Goal: Information Seeking & Learning: Learn about a topic

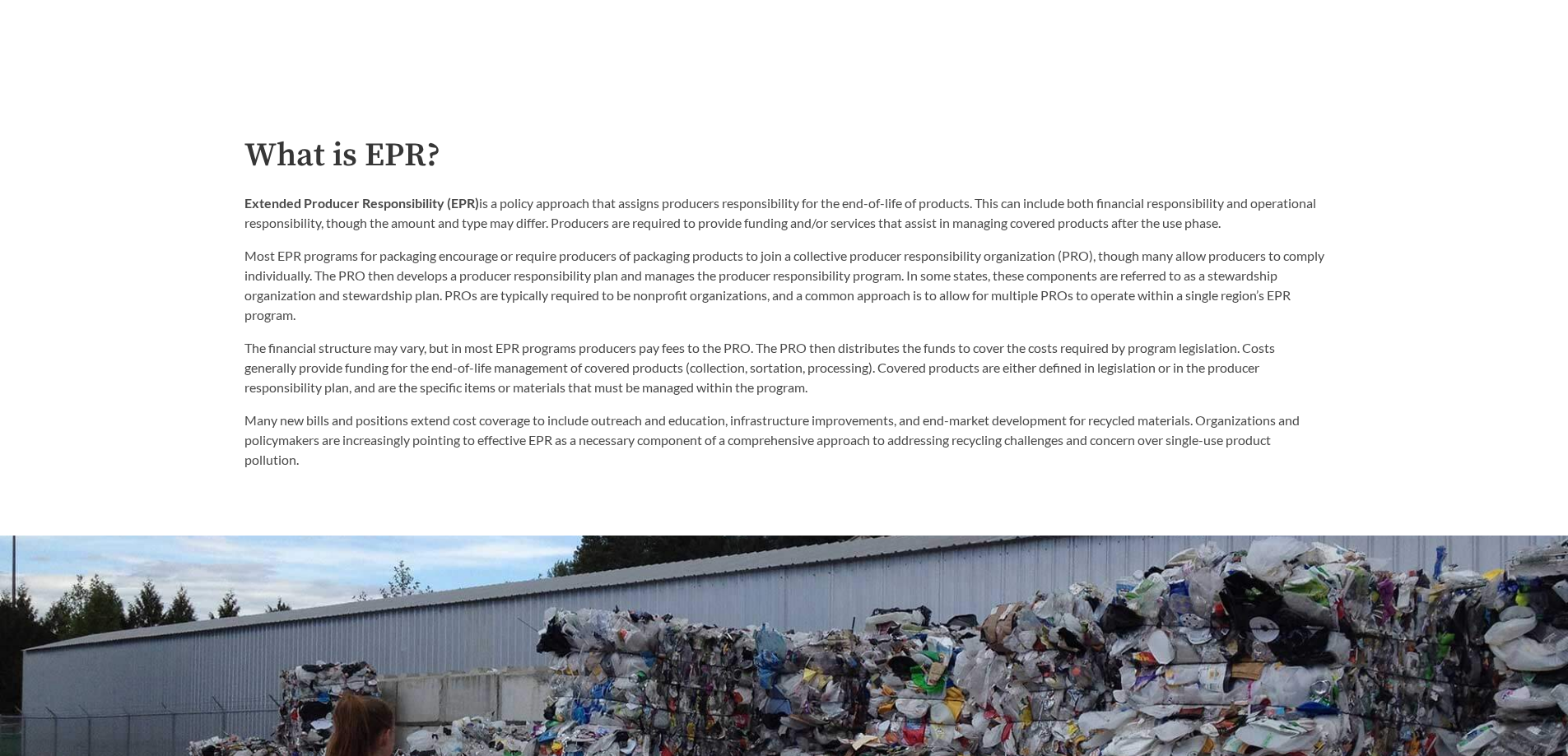
scroll to position [905, 0]
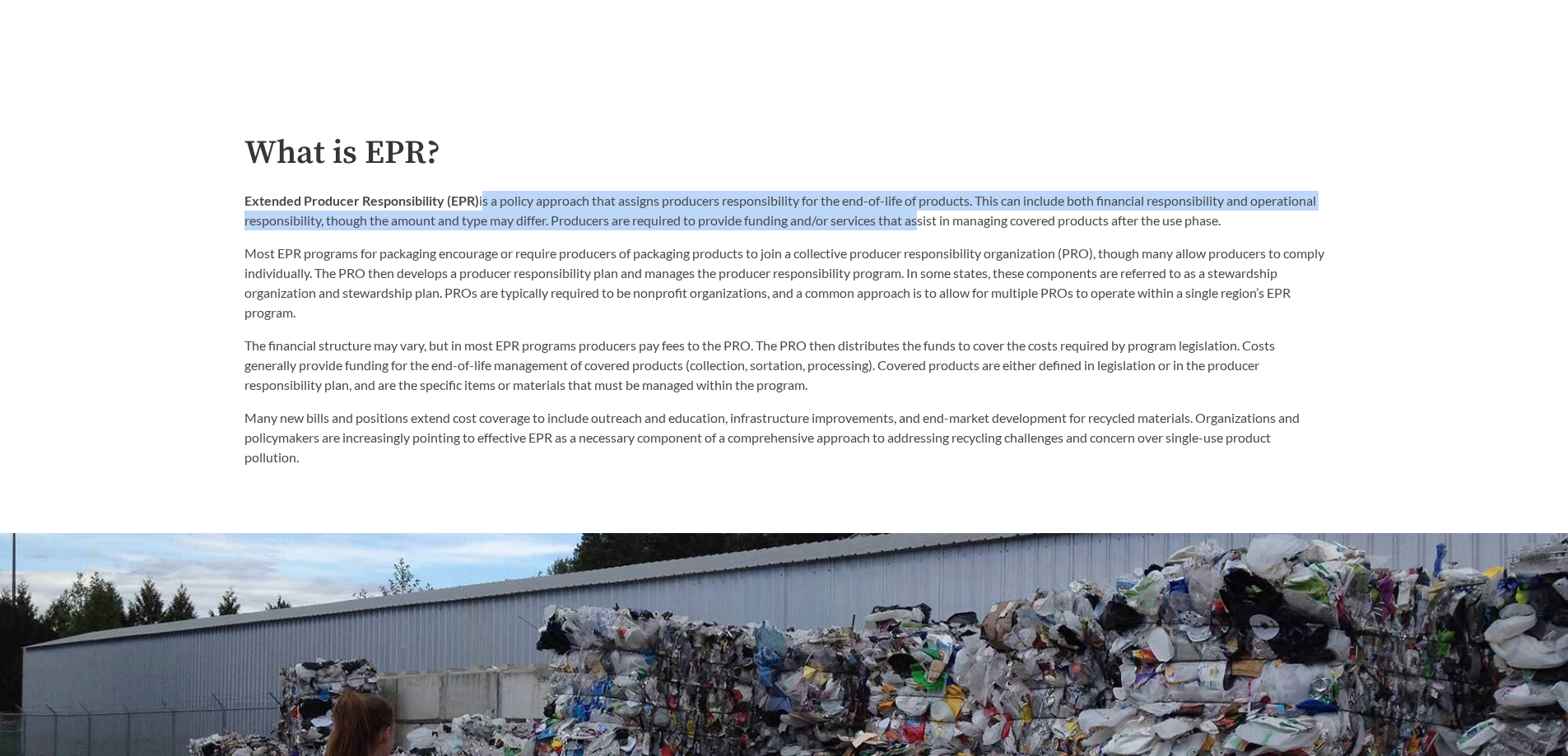
drag, startPoint x: 480, startPoint y: 200, endPoint x: 992, endPoint y: 226, distance: 512.7
click at [992, 226] on p "Extended Producer Responsibility (EPR) is a policy approach that assigns produc…" at bounding box center [784, 210] width 1080 height 39
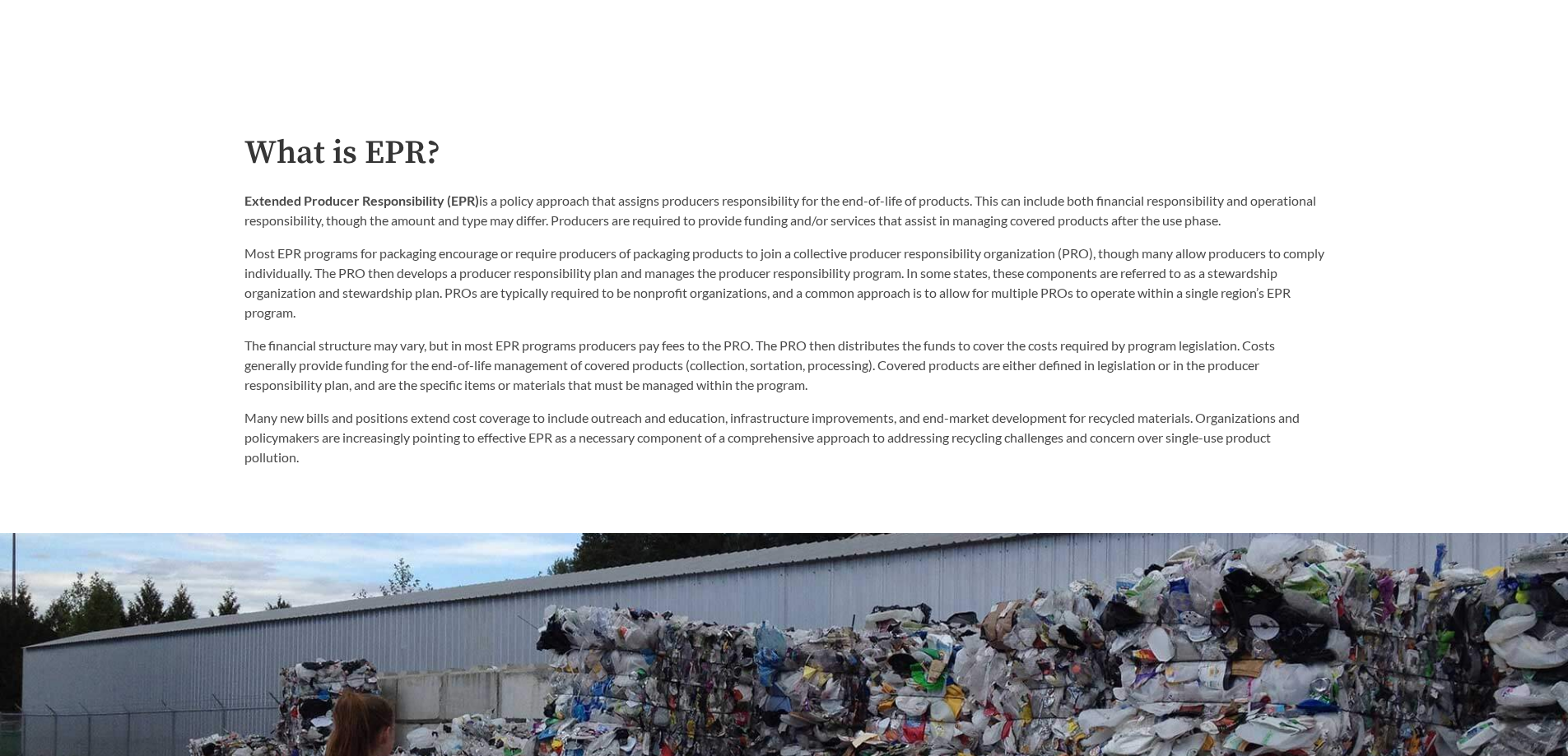
click at [306, 264] on p "Most EPR programs for packaging encourage or require producers of packaging pro…" at bounding box center [784, 283] width 1080 height 79
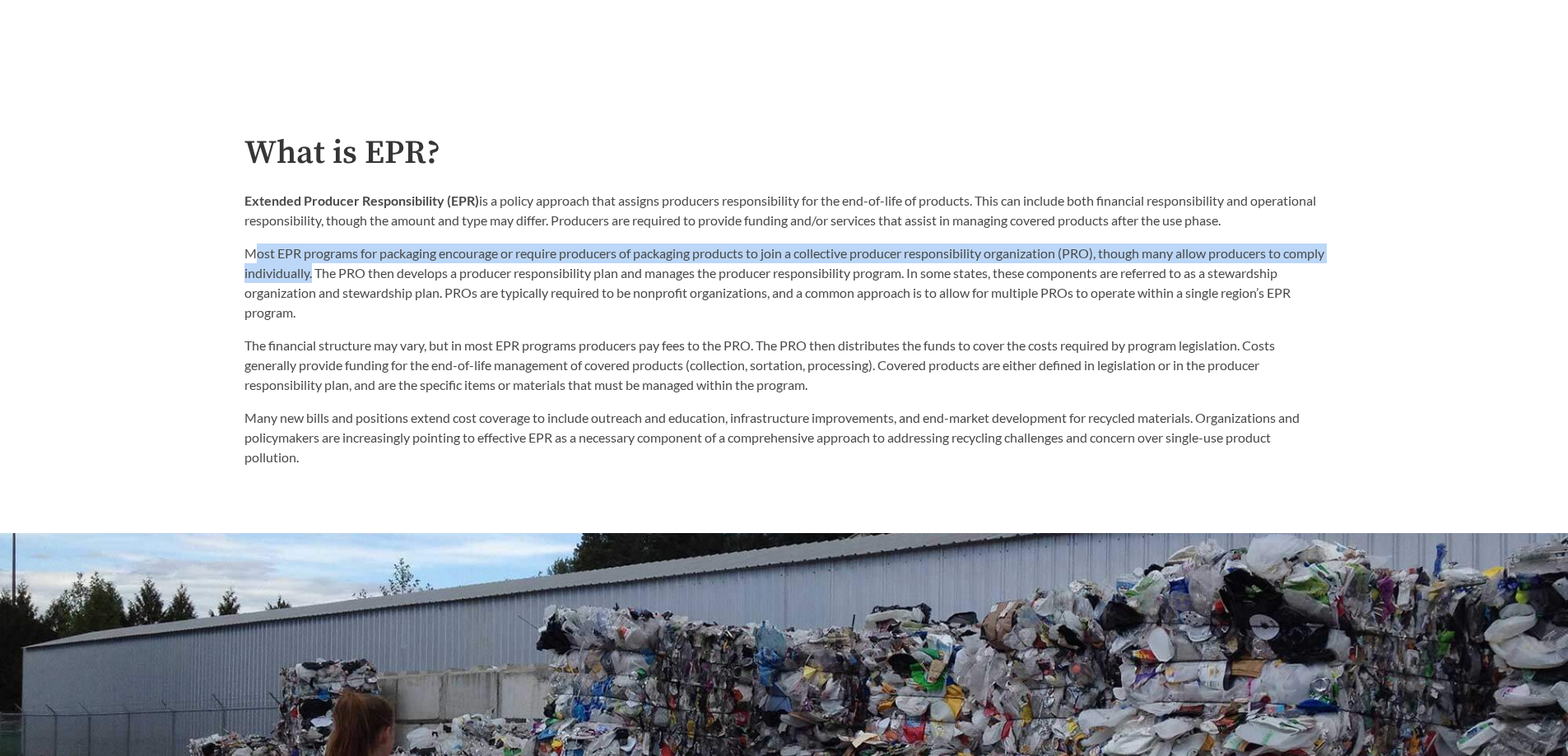
drag, startPoint x: 257, startPoint y: 256, endPoint x: 355, endPoint y: 280, distance: 100.9
click at [355, 280] on p "Most EPR programs for packaging encourage or require producers of packaging pro…" at bounding box center [784, 283] width 1080 height 79
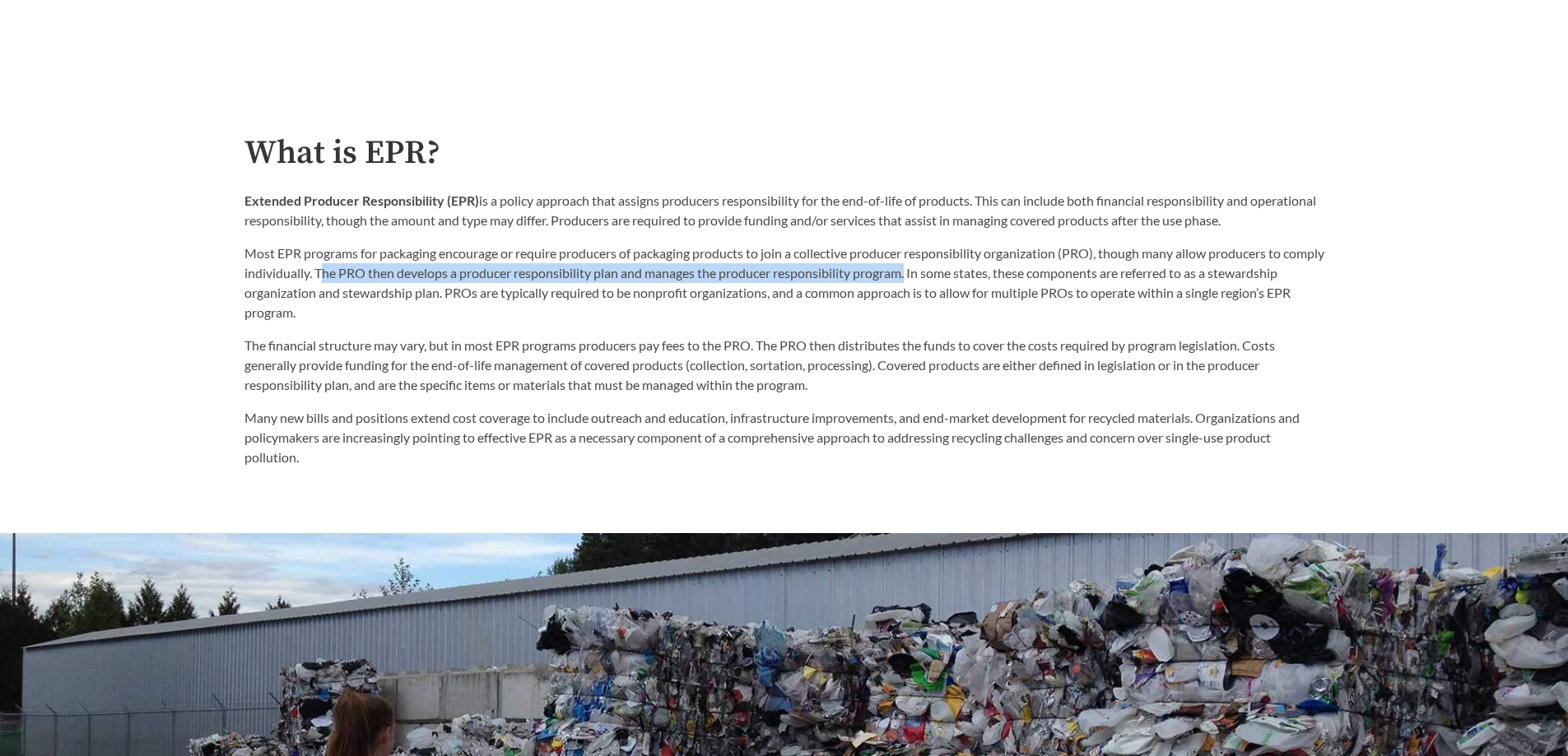
drag, startPoint x: 369, startPoint y: 276, endPoint x: 955, endPoint y: 276, distance: 586.0
click at [955, 276] on p "Most EPR programs for packaging encourage or require producers of packaging pro…" at bounding box center [784, 283] width 1080 height 79
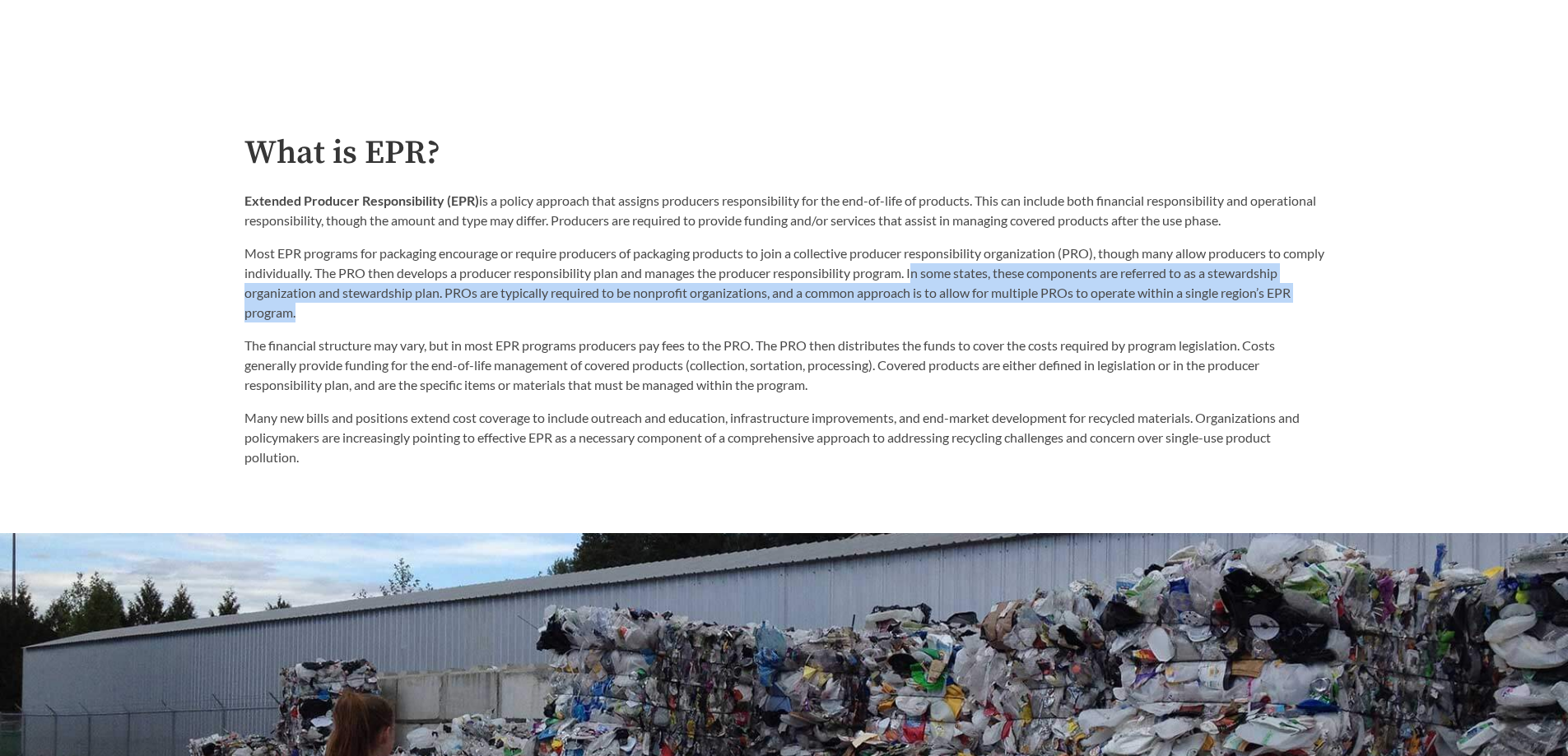
drag, startPoint x: 960, startPoint y: 277, endPoint x: 481, endPoint y: 312, distance: 480.3
click at [481, 312] on p "Most EPR programs for packaging encourage or require producers of packaging pro…" at bounding box center [784, 283] width 1080 height 79
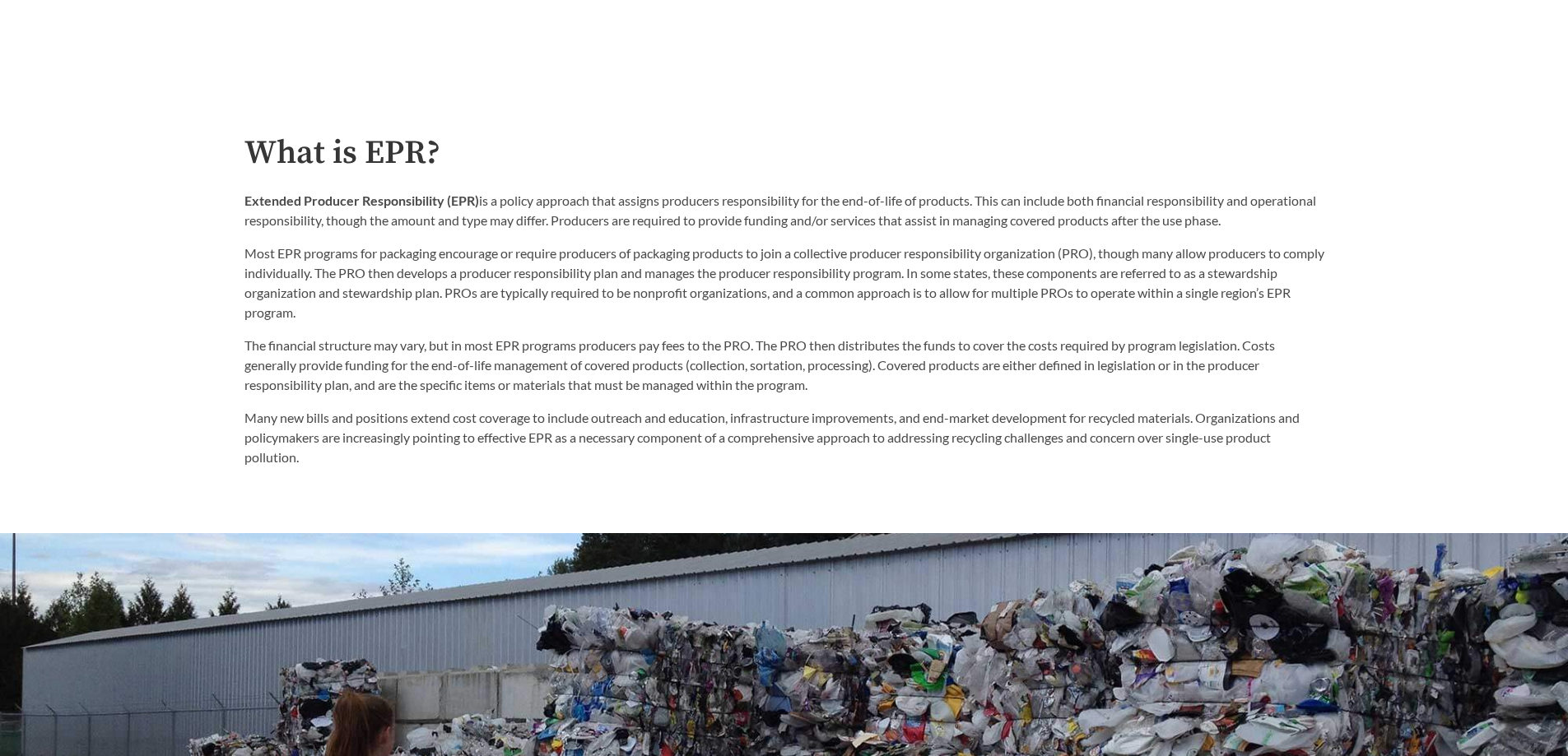
click at [275, 347] on p "The financial structure may vary, but in most EPR programs producers pay fees t…" at bounding box center [784, 366] width 1080 height 60
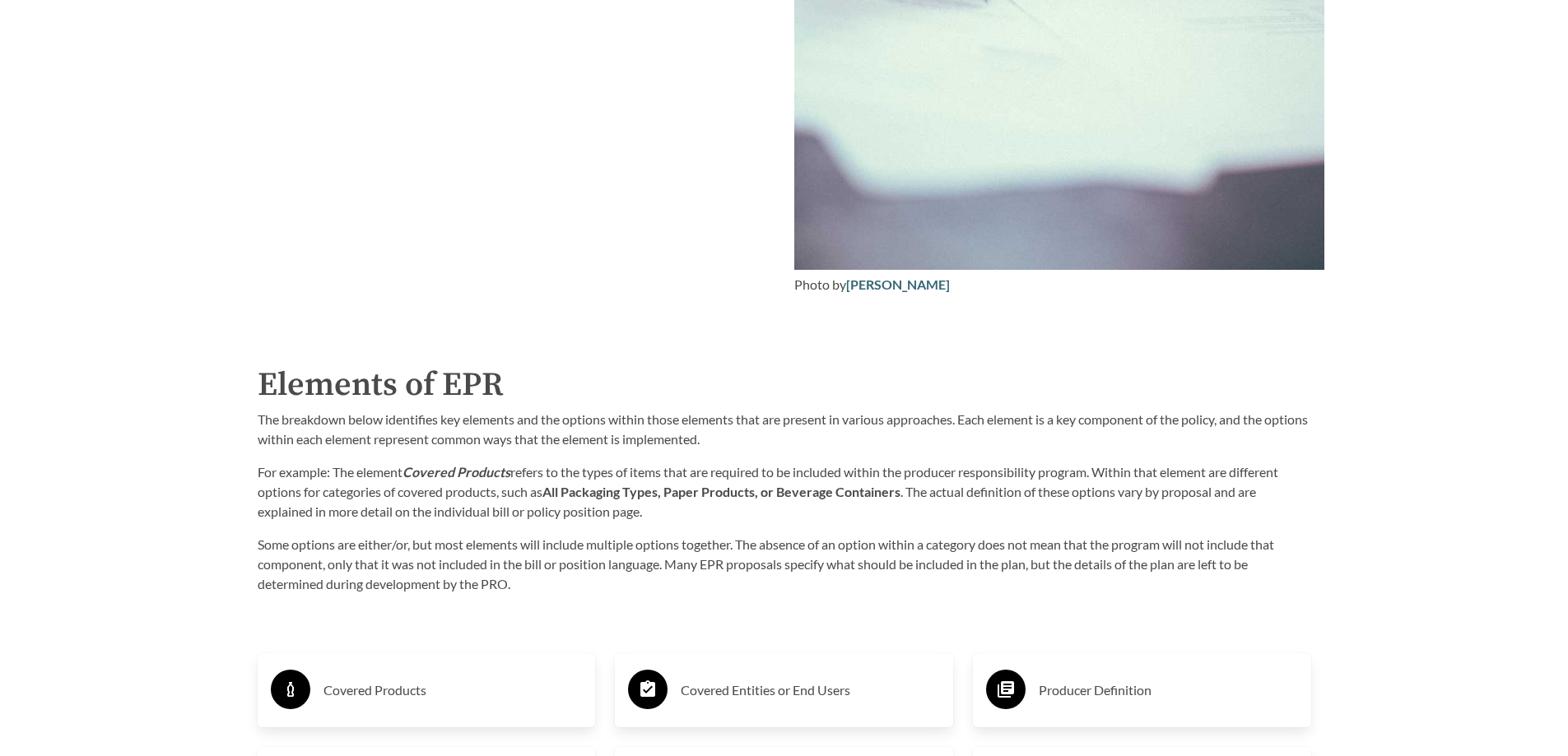
scroll to position [2309, 0]
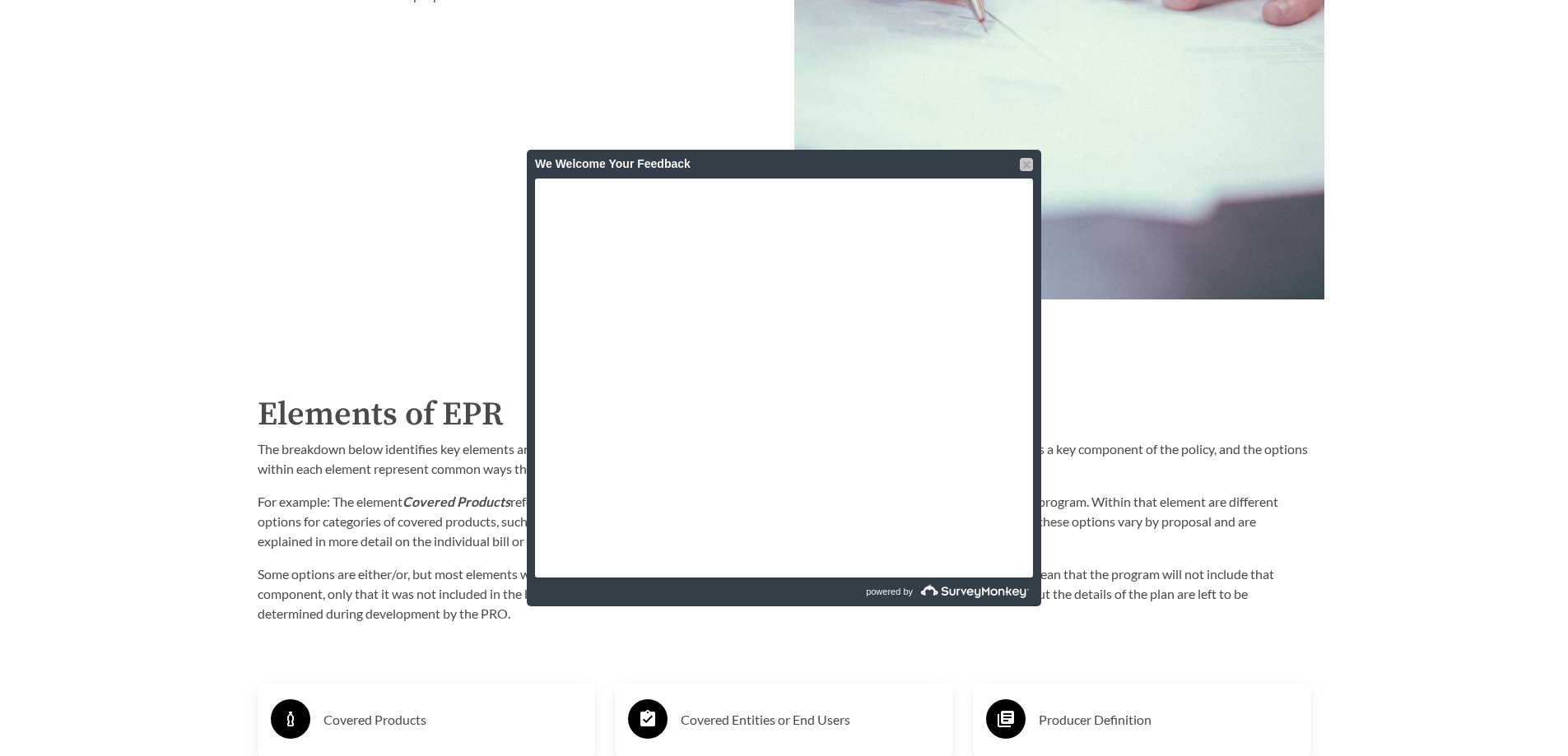
click at [1024, 161] on div at bounding box center [1027, 165] width 13 height 13
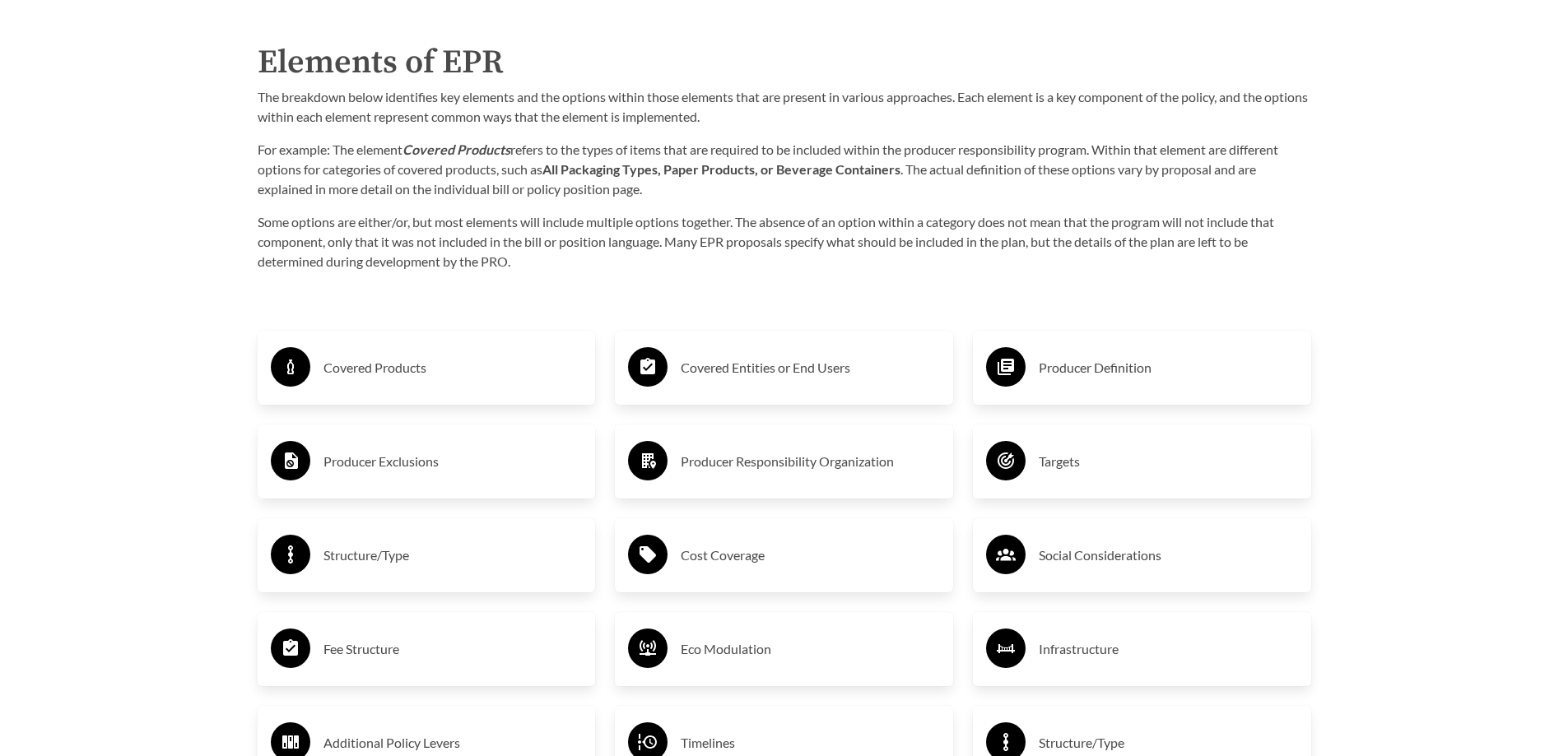
scroll to position [2750, 0]
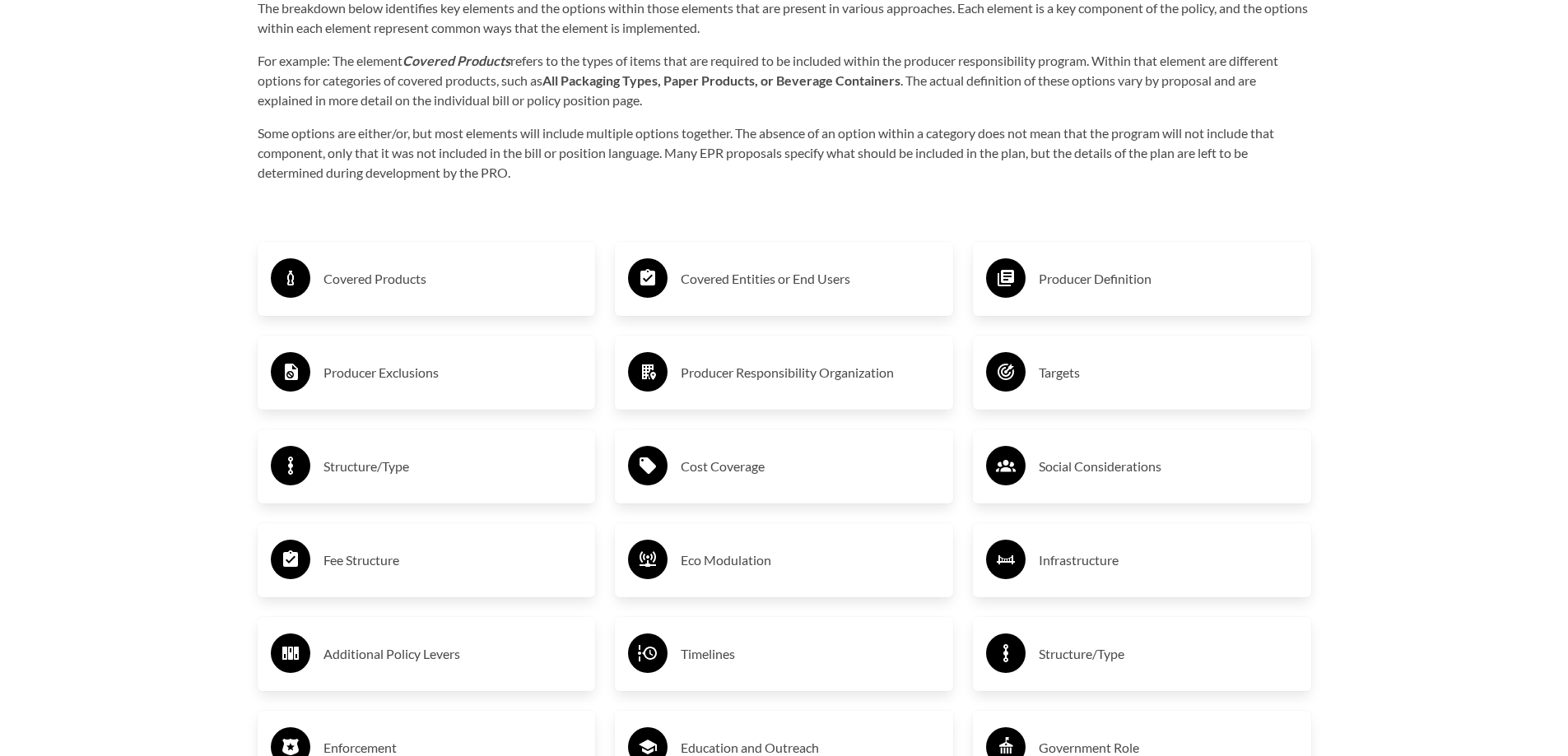
click at [314, 575] on div "Fee Structure" at bounding box center [427, 560] width 312 height 48
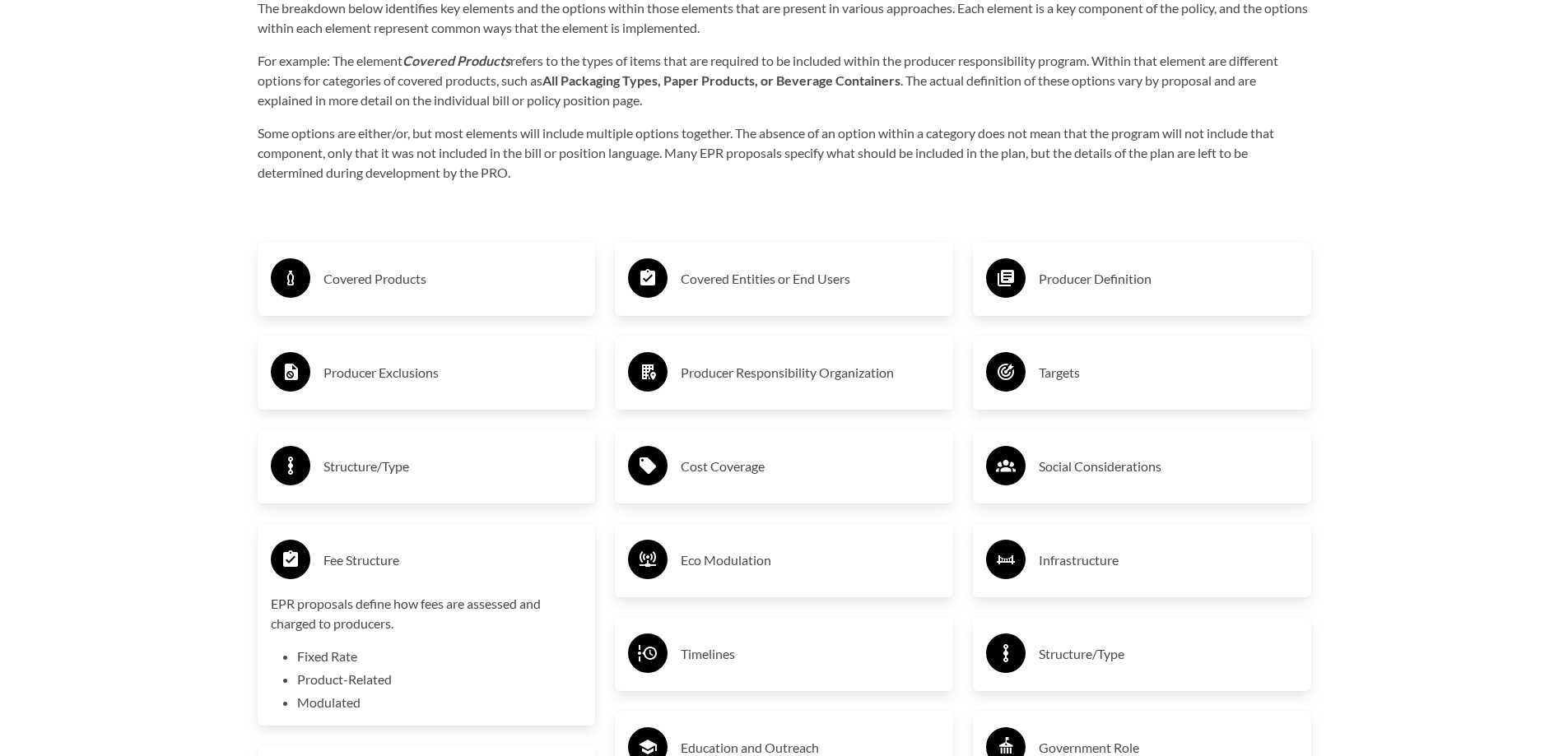
click at [321, 563] on div "Fee Structure" at bounding box center [427, 560] width 312 height 48
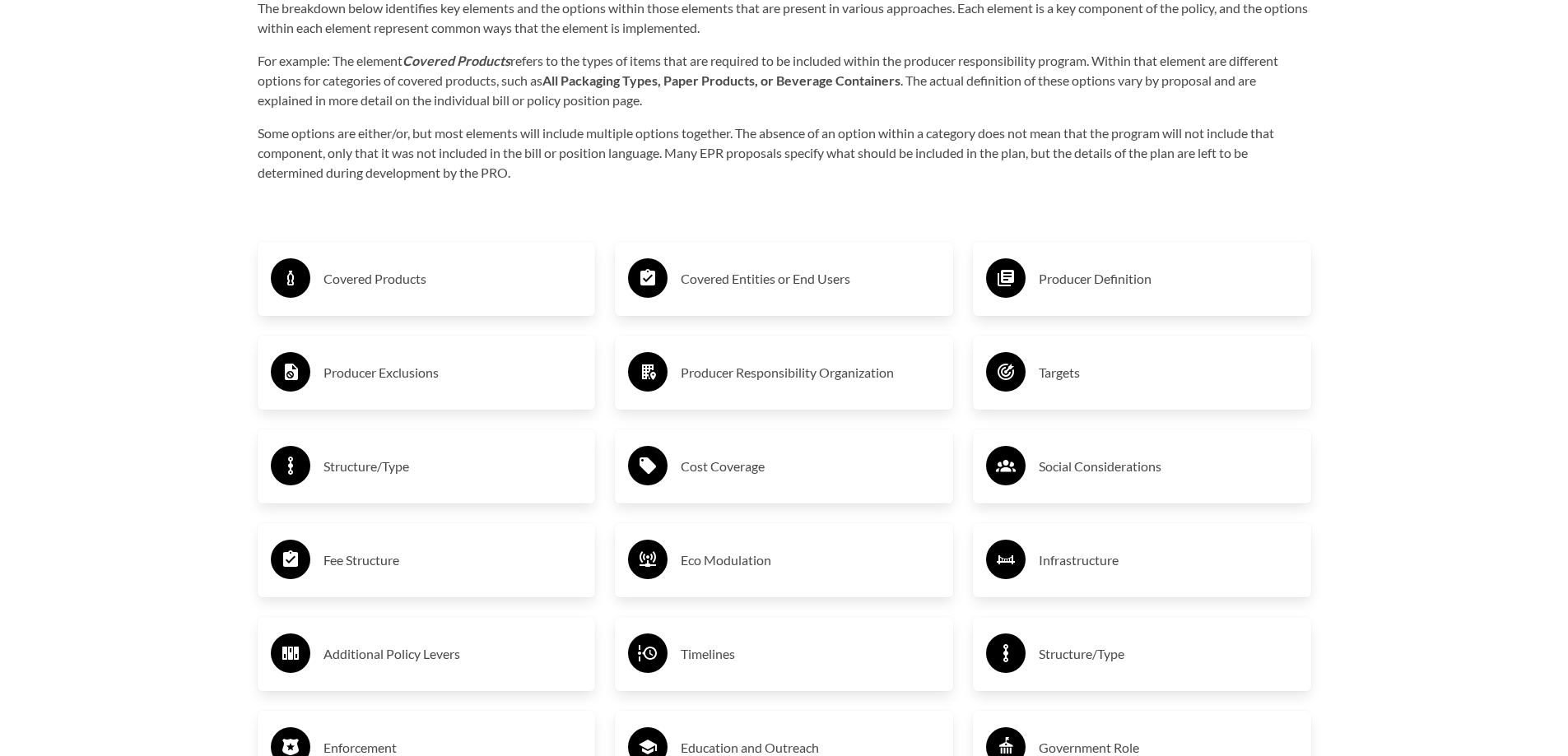
click at [448, 276] on h3 "Covered Products" at bounding box center [453, 278] width 259 height 26
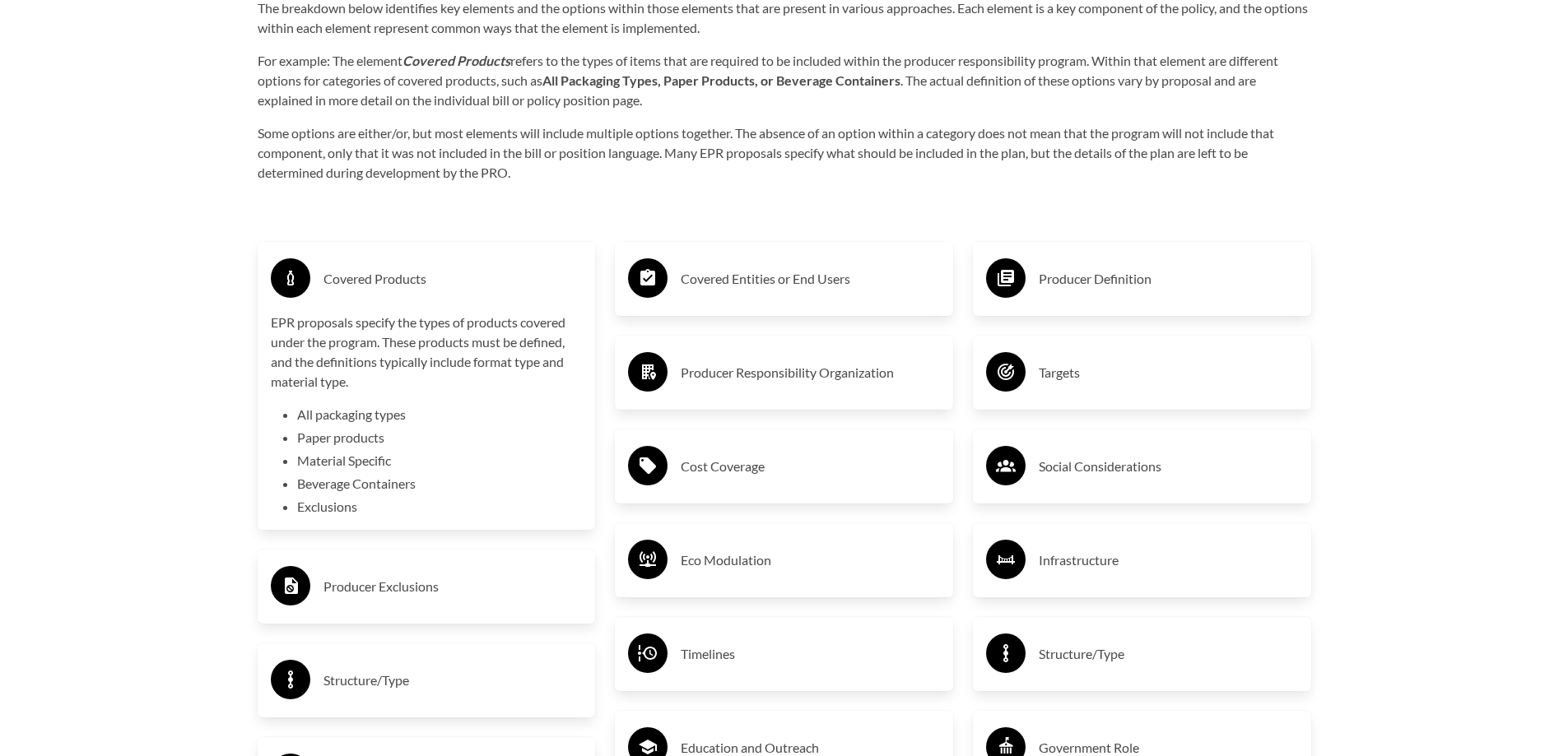
click at [448, 276] on h3 "Covered Products" at bounding box center [453, 278] width 259 height 26
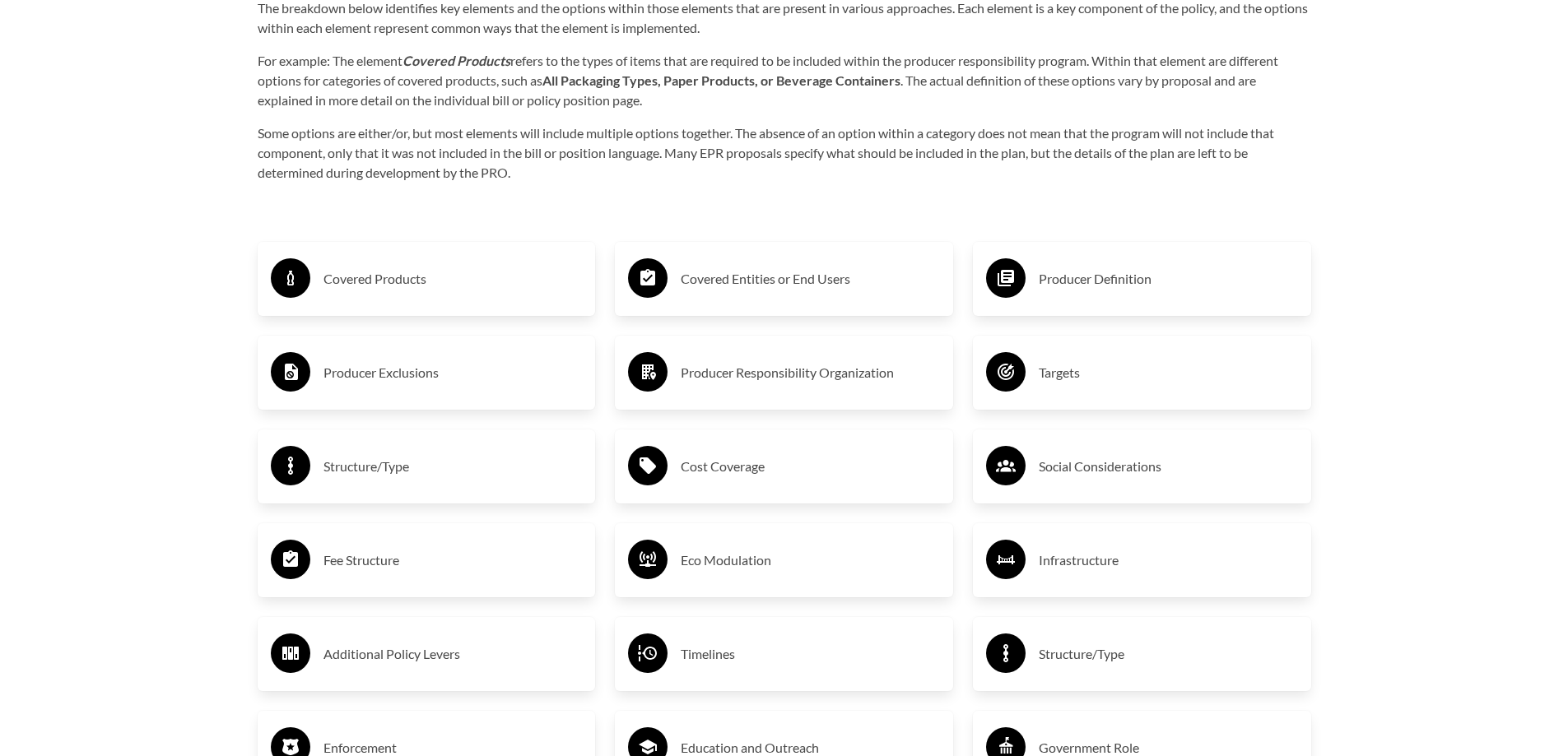
click at [864, 292] on h3 "Covered Entities or End Users" at bounding box center [810, 278] width 259 height 26
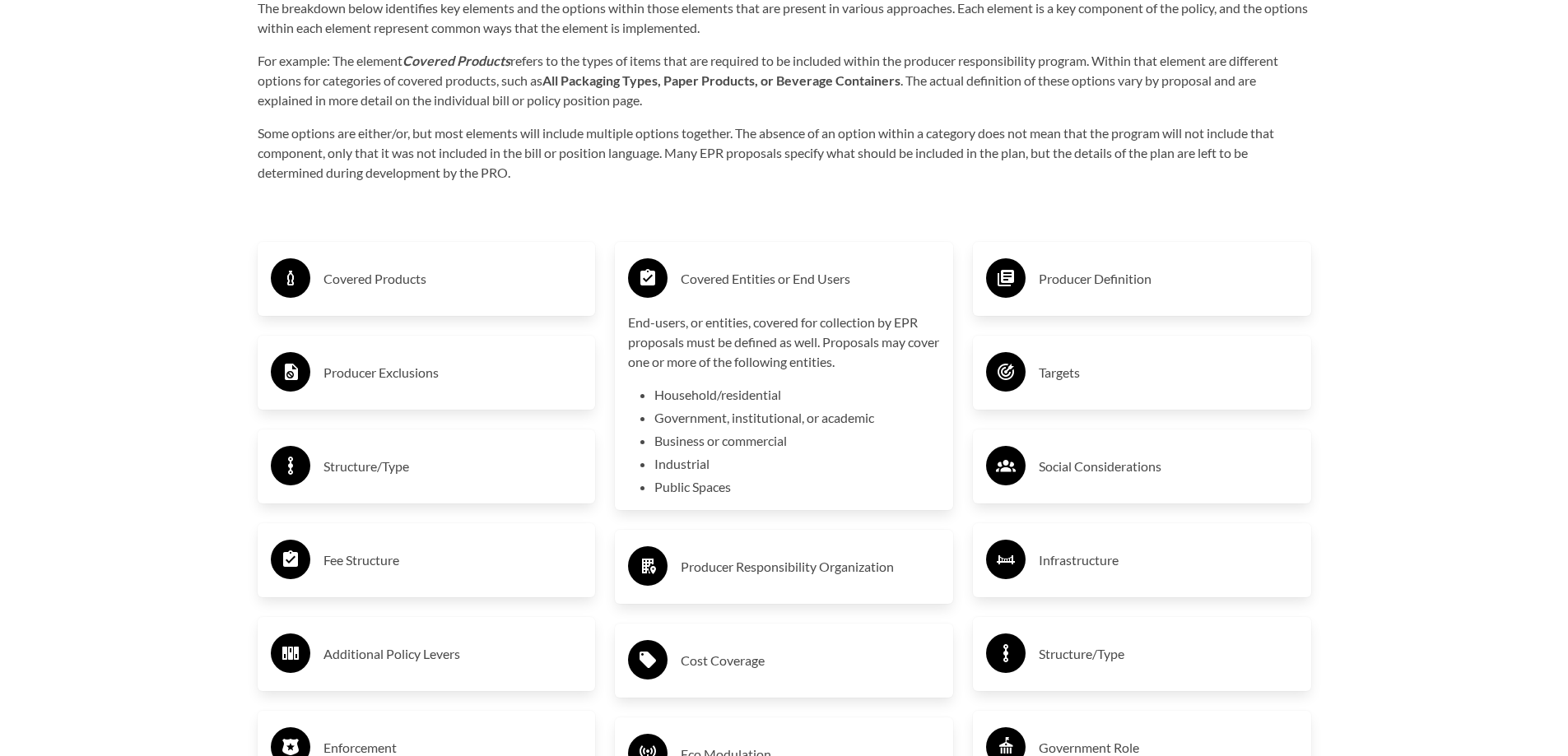
click at [864, 292] on h3 "Covered Entities or End Users" at bounding box center [810, 278] width 259 height 26
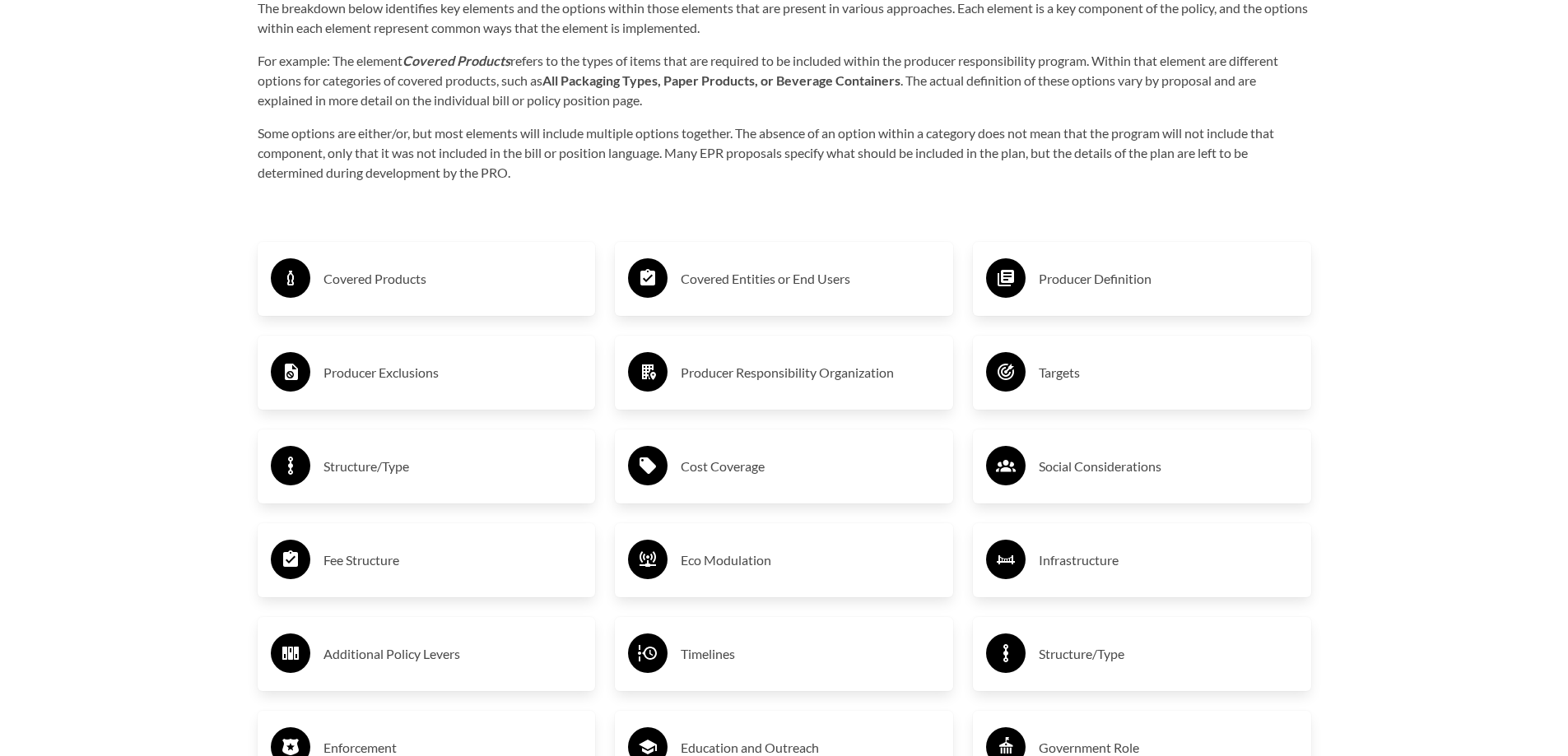
click at [1020, 291] on circle at bounding box center [1006, 277] width 39 height 39
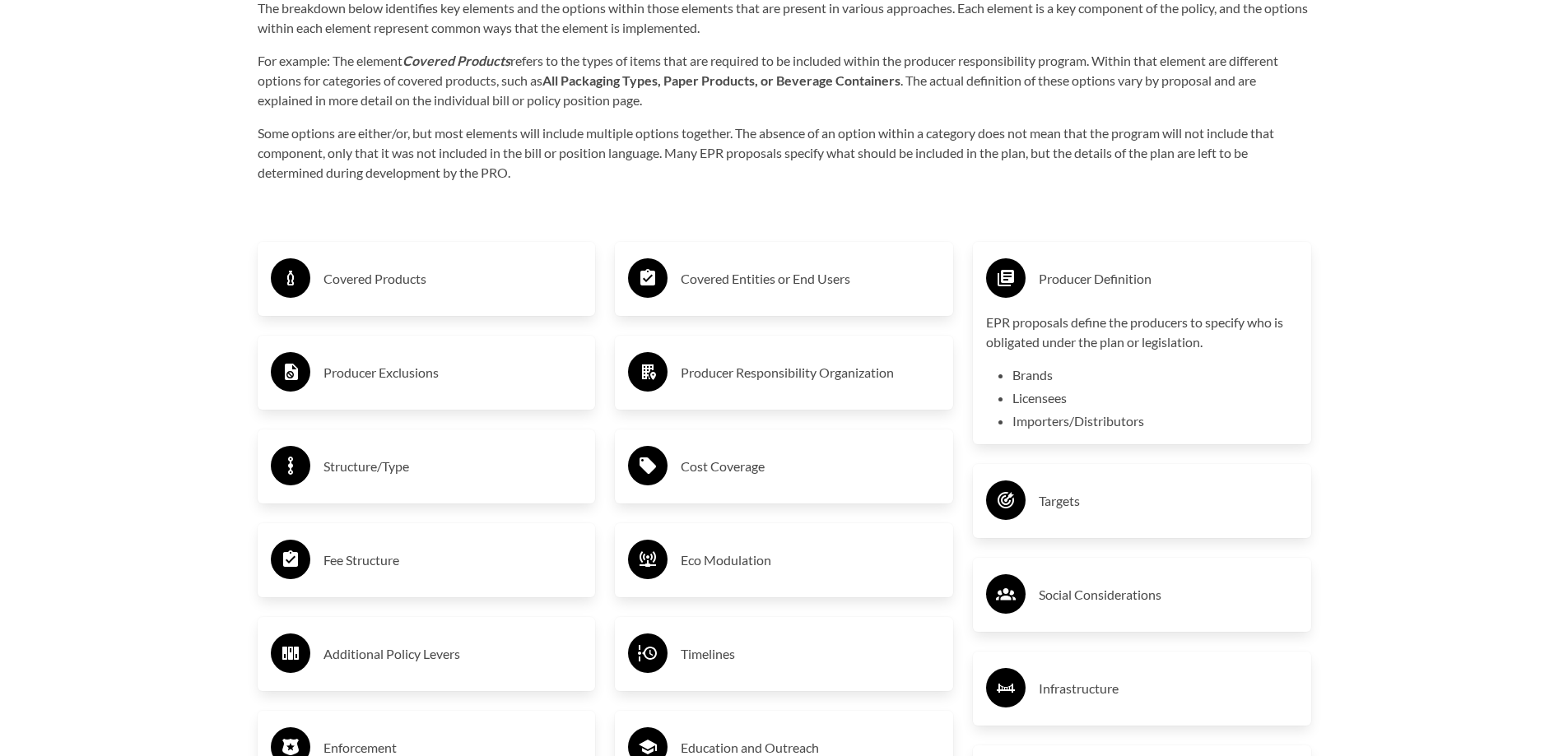
click at [1020, 291] on circle at bounding box center [1006, 277] width 39 height 39
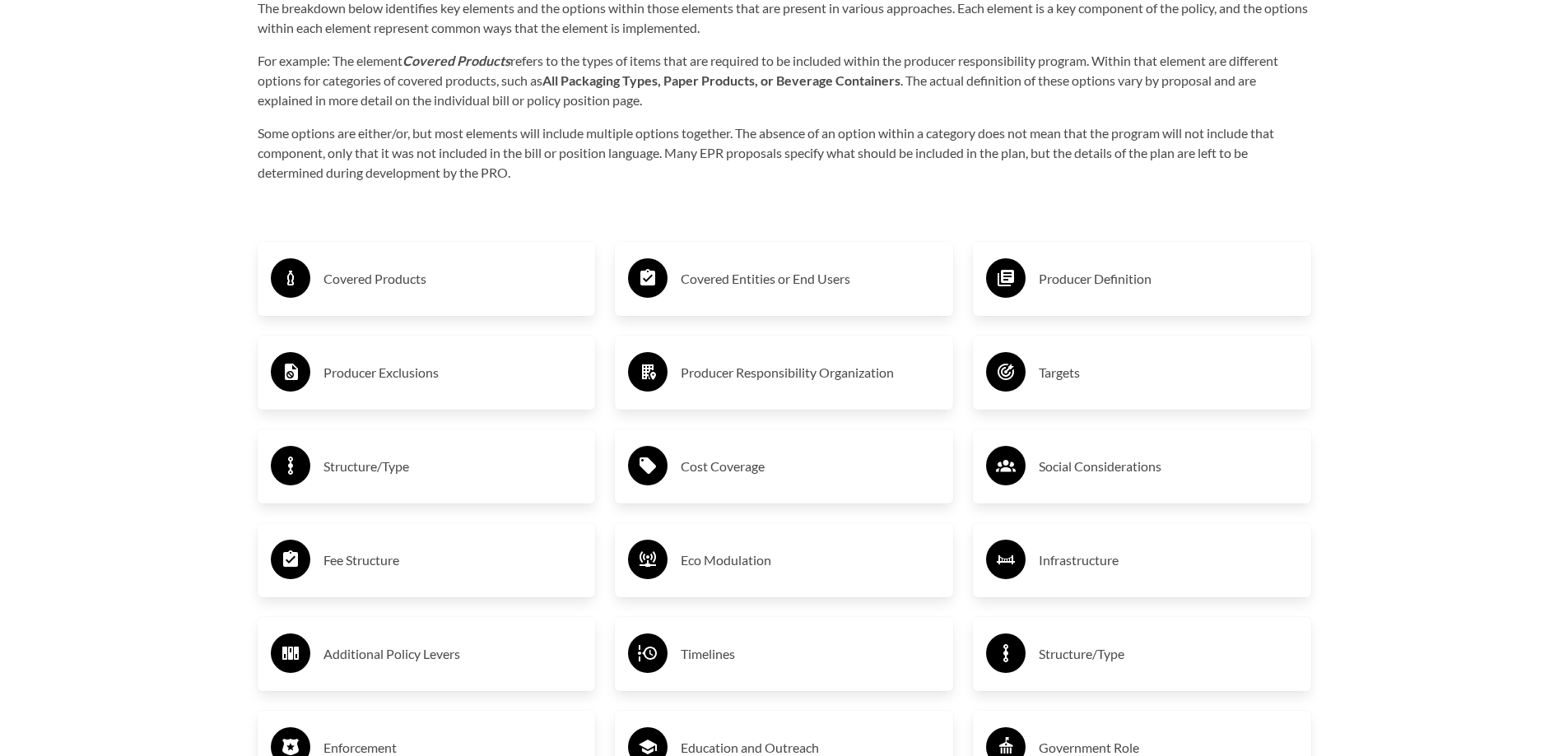
click at [1059, 394] on div "Targets" at bounding box center [1142, 373] width 312 height 48
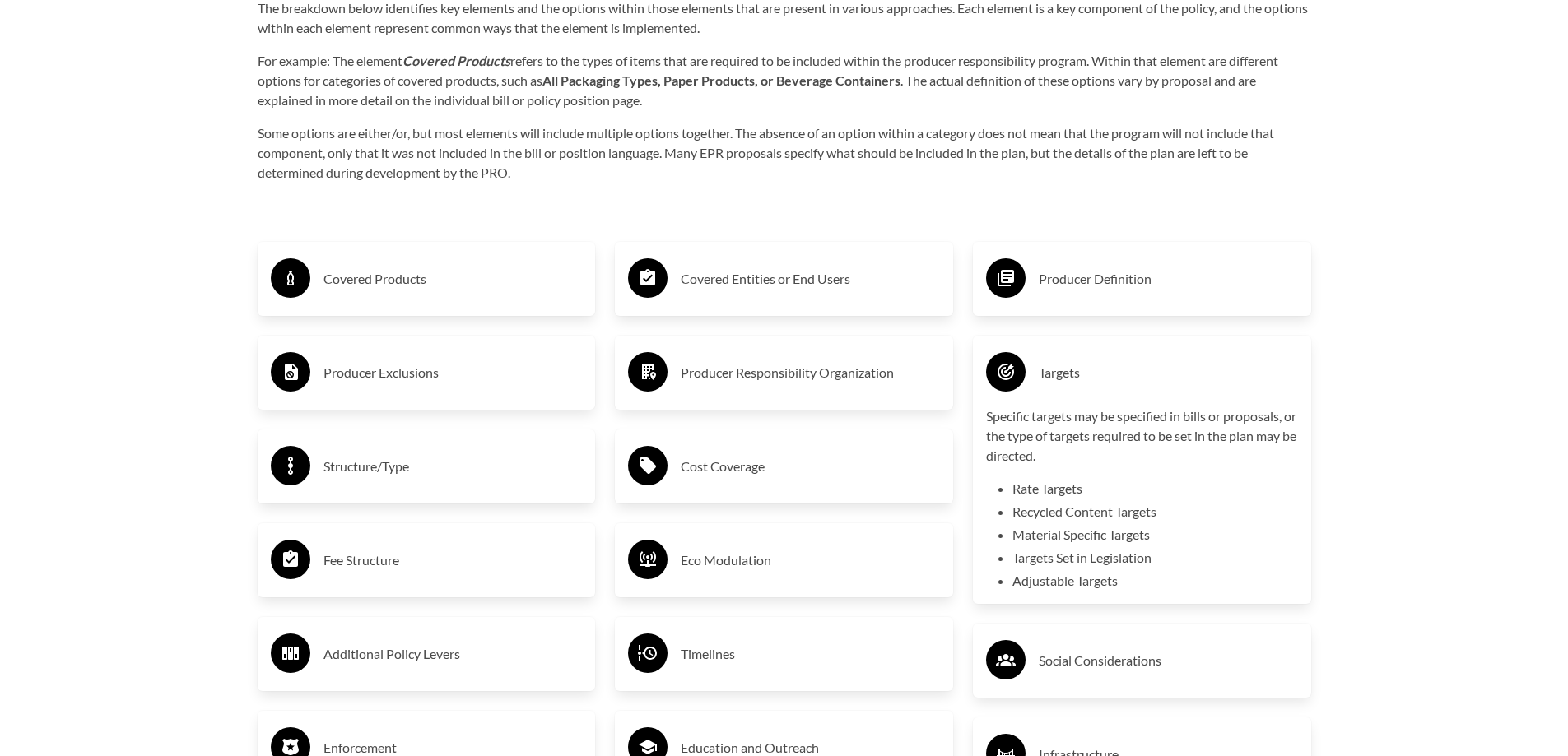
click at [1053, 383] on h3 "Targets" at bounding box center [1168, 372] width 259 height 26
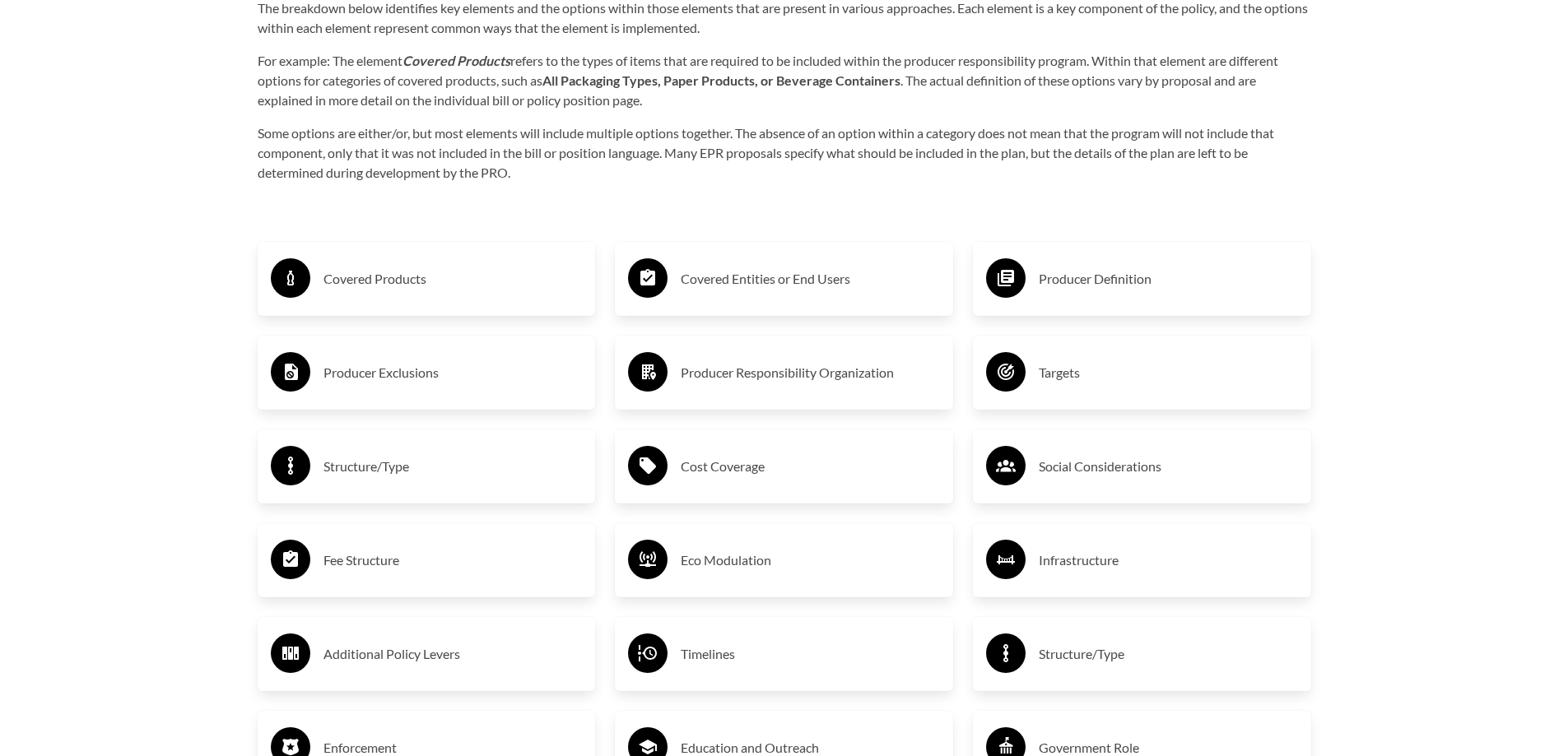
click at [1164, 457] on h3 "Social Considerations" at bounding box center [1168, 466] width 259 height 26
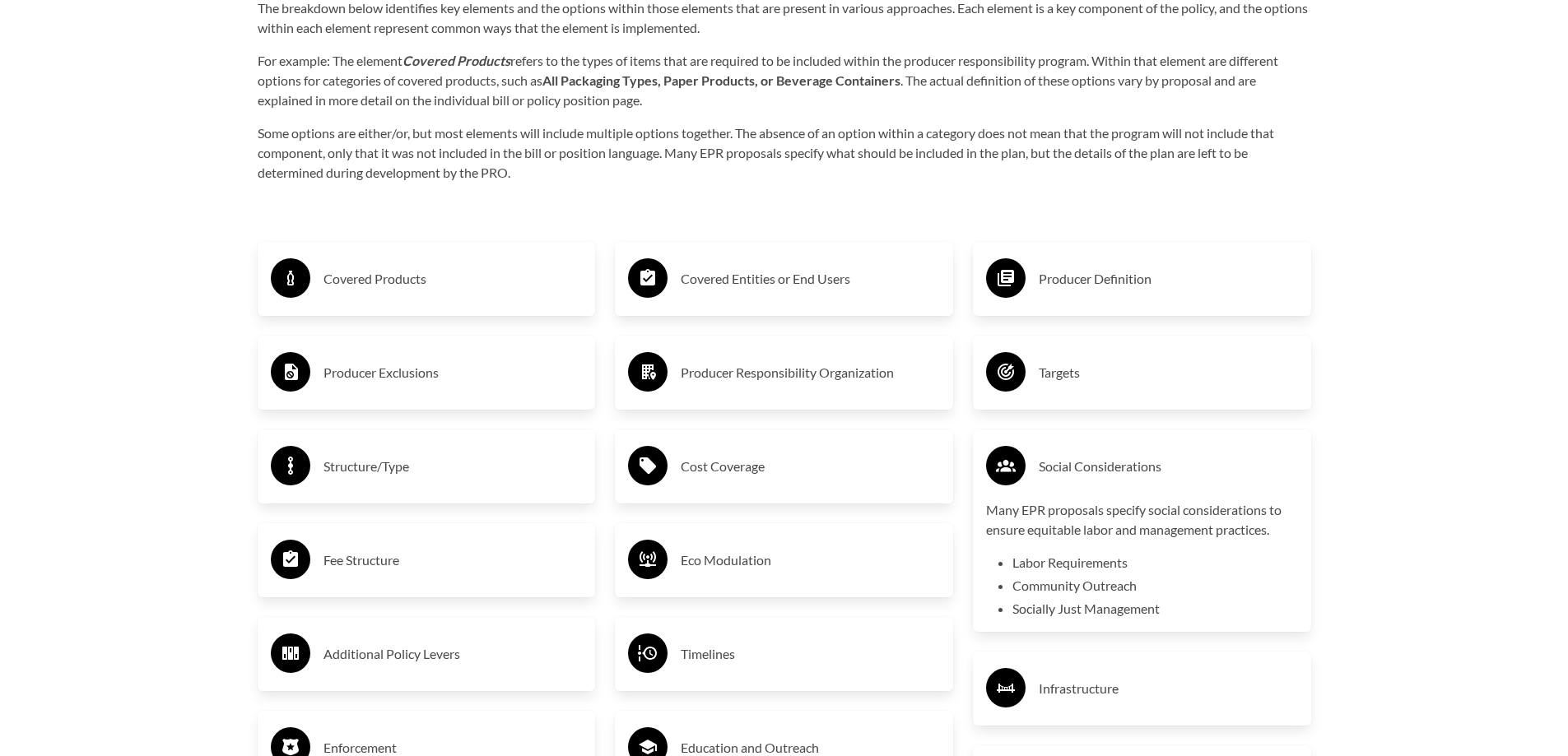
click at [1164, 457] on h3 "Social Considerations" at bounding box center [1168, 466] width 259 height 26
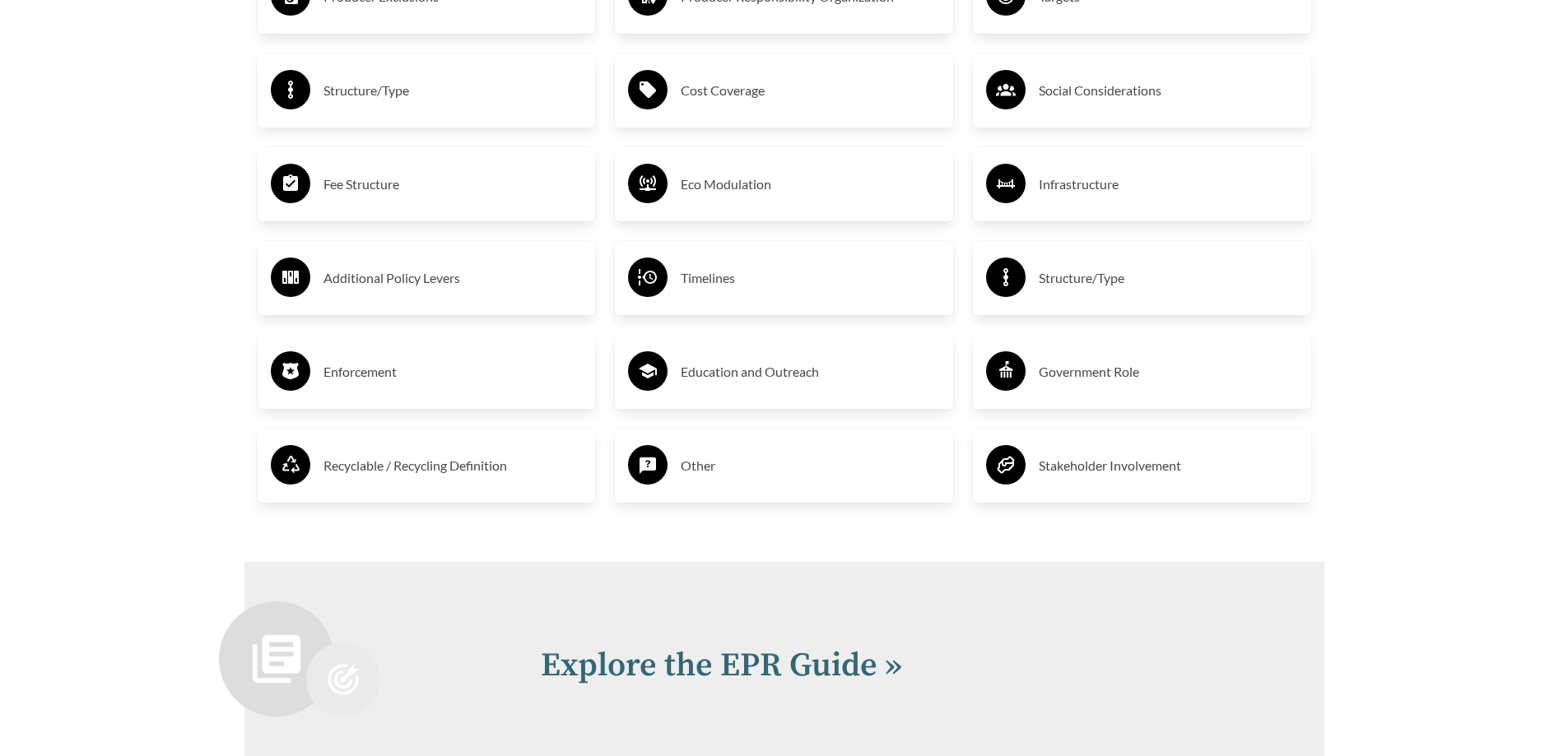
scroll to position [3080, 0]
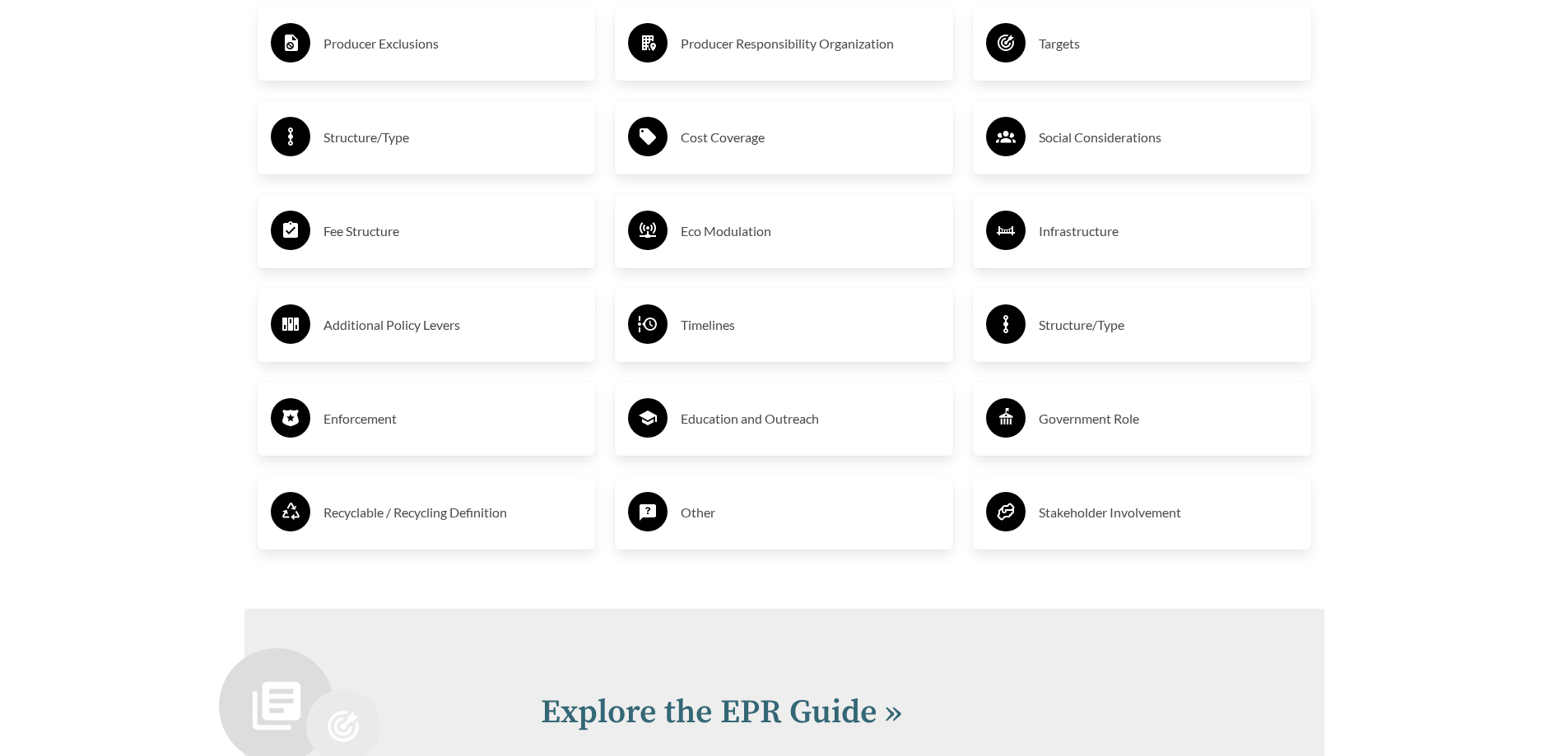
click at [718, 518] on h3 "Other" at bounding box center [810, 512] width 259 height 26
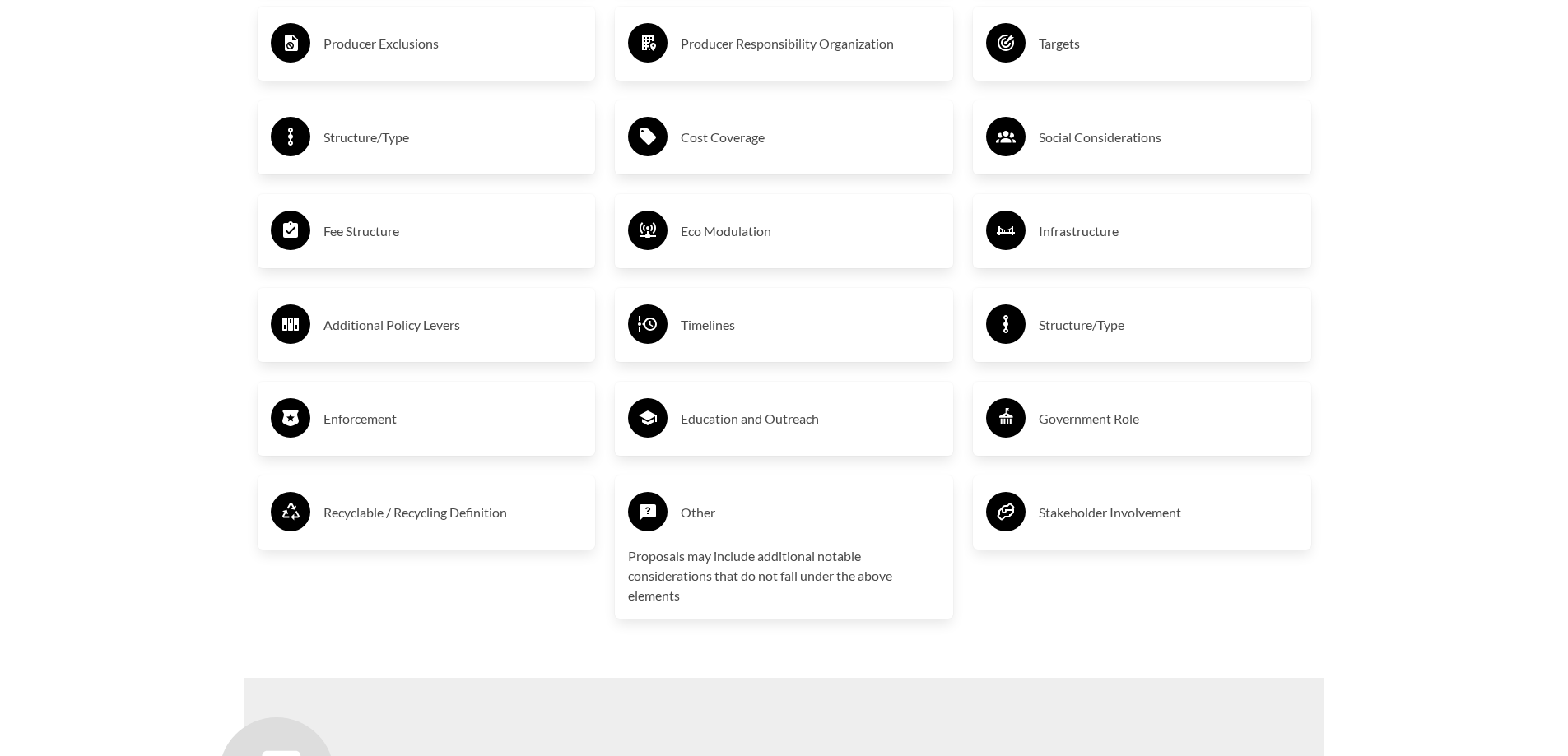
click at [720, 513] on h3 "Other" at bounding box center [810, 512] width 259 height 26
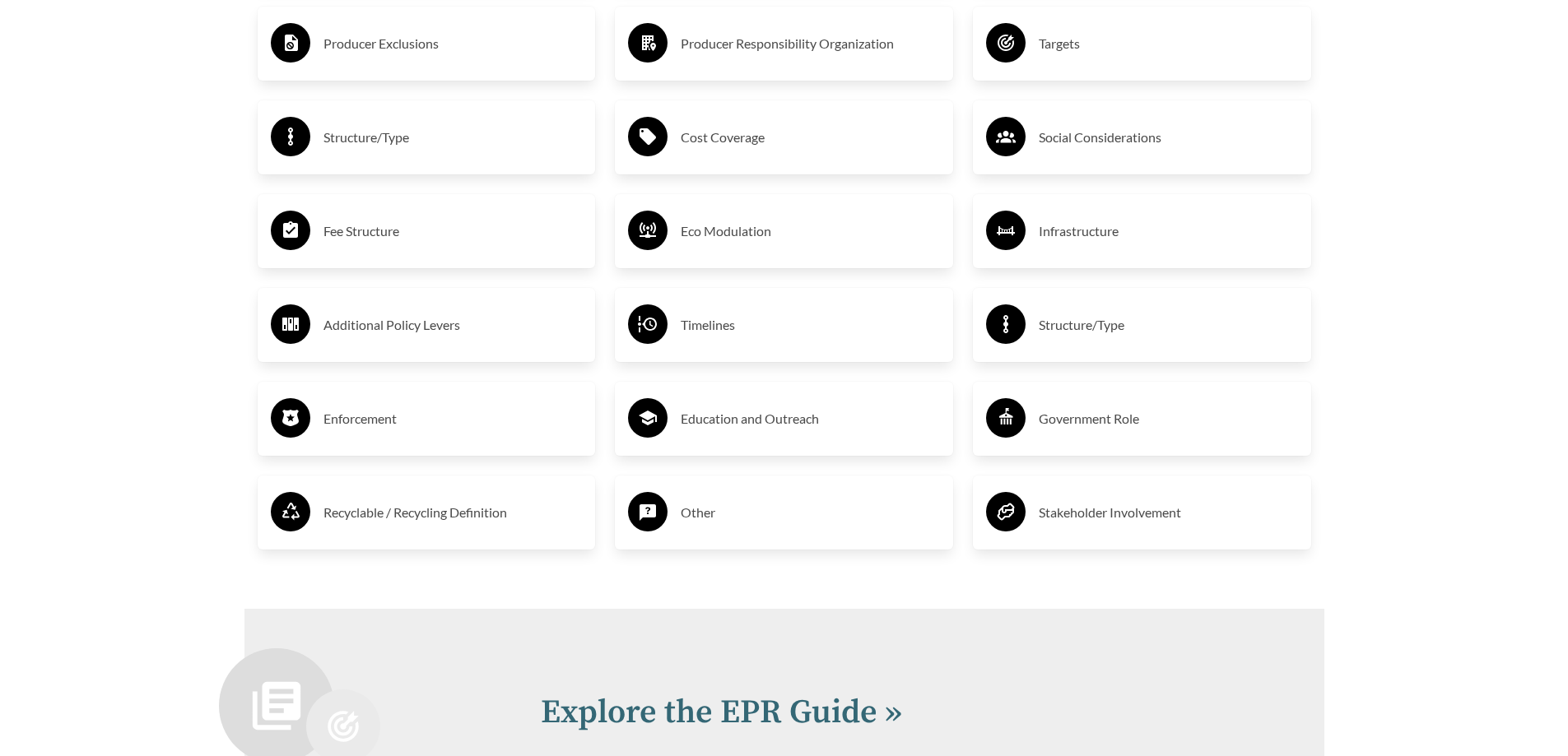
click at [1119, 535] on div "Stakeholder Involvement" at bounding box center [1142, 513] width 312 height 48
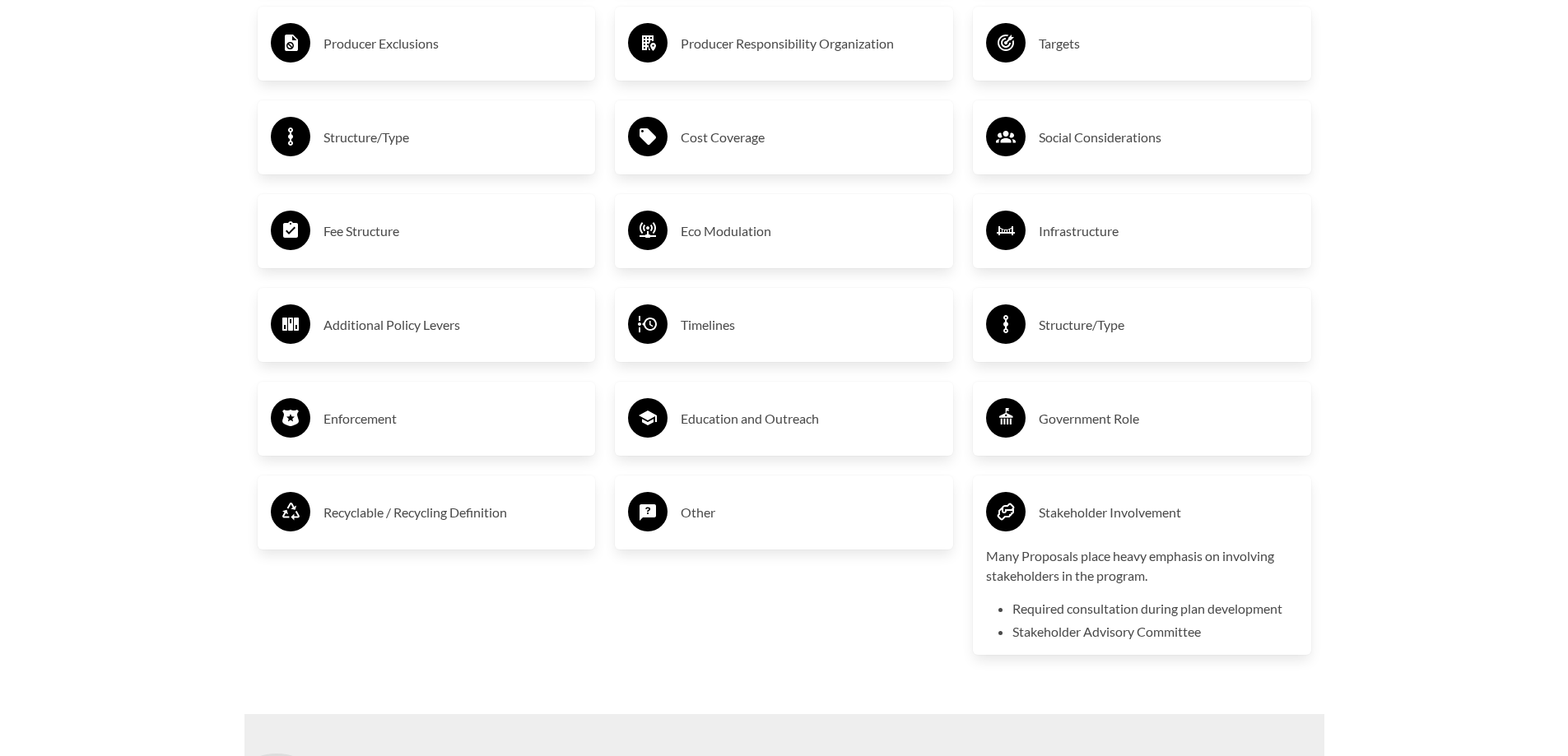
click at [1094, 519] on h3 "Stakeholder Involvement" at bounding box center [1168, 512] width 259 height 26
